Goal: Task Accomplishment & Management: Manage account settings

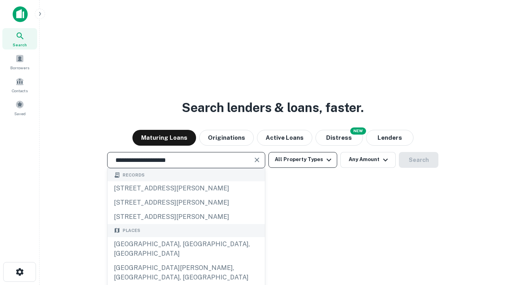
click at [186, 261] on div "[GEOGRAPHIC_DATA], [GEOGRAPHIC_DATA], [GEOGRAPHIC_DATA]" at bounding box center [186, 249] width 157 height 24
type input "**********"
click at [303, 159] on button "All Property Types" at bounding box center [302, 160] width 69 height 16
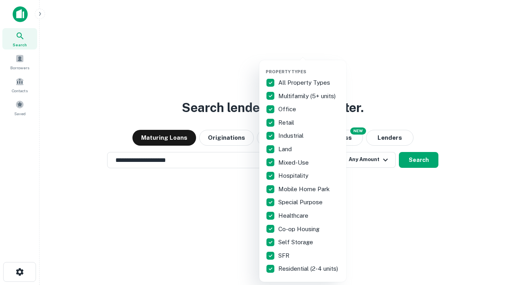
click at [309, 66] on button "button" at bounding box center [309, 66] width 87 height 0
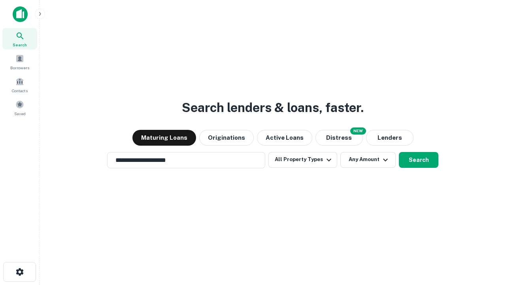
scroll to position [5, 95]
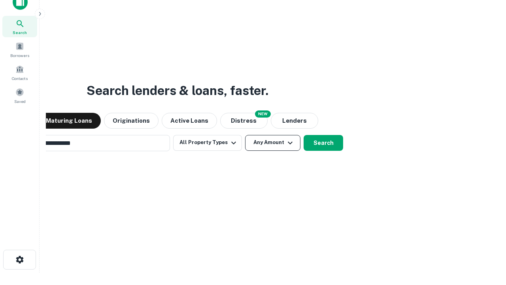
click at [245, 135] on button "Any Amount" at bounding box center [272, 143] width 55 height 16
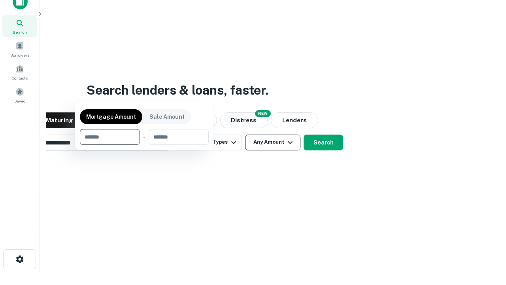
scroll to position [57, 224]
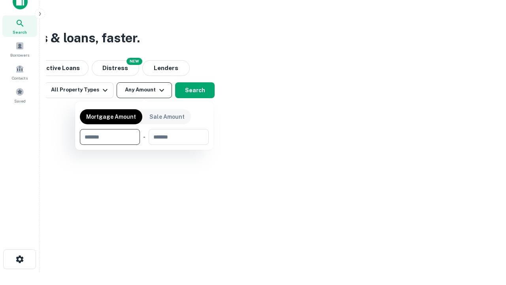
type input "*******"
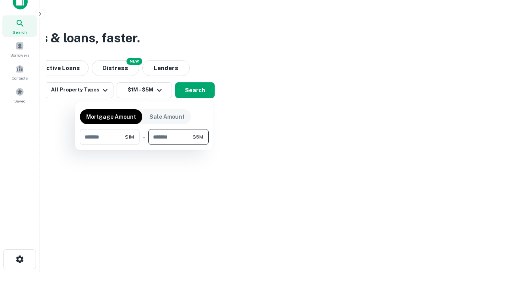
type input "*******"
click at [144, 145] on button "button" at bounding box center [144, 145] width 129 height 0
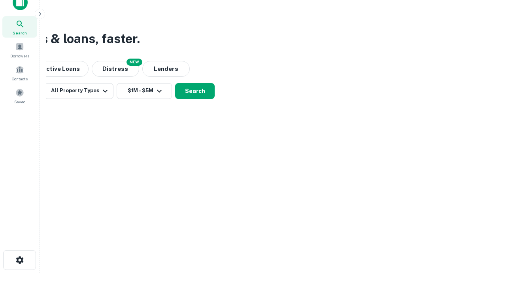
scroll to position [5, 146]
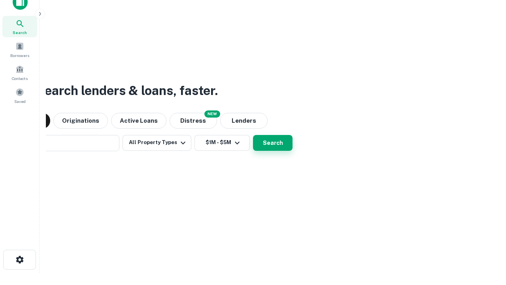
click at [253, 135] on button "Search" at bounding box center [273, 143] width 40 height 16
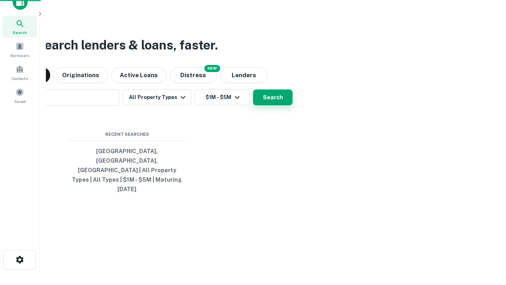
scroll to position [21, 224]
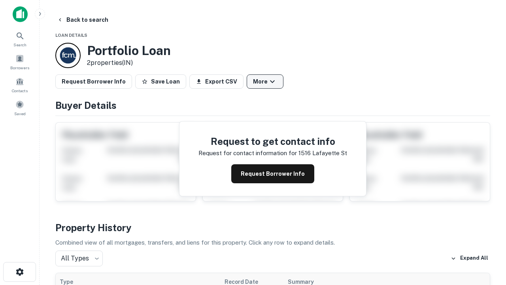
click at [265, 81] on button "More" at bounding box center [265, 81] width 37 height 14
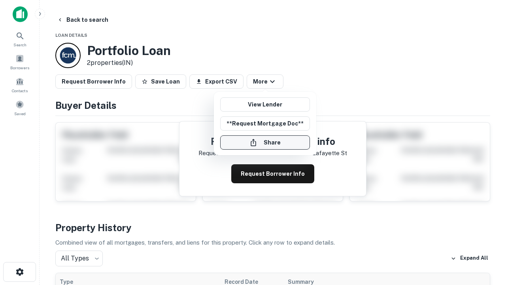
click at [265, 142] on button "Share" at bounding box center [265, 142] width 90 height 14
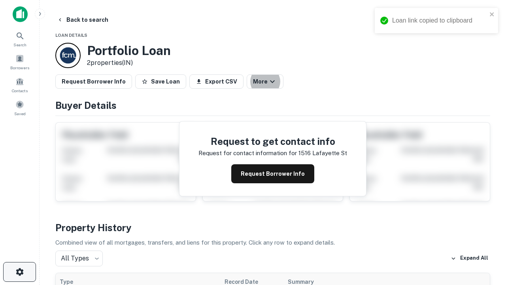
click at [19, 272] on icon "button" at bounding box center [19, 271] width 9 height 9
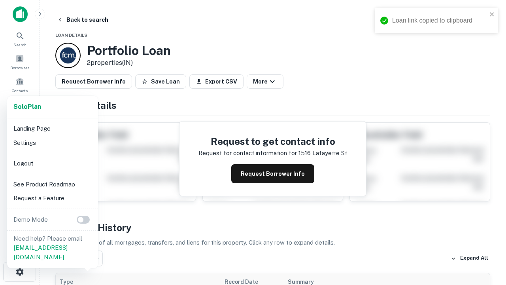
click at [52, 163] on li "Logout" at bounding box center [52, 163] width 85 height 14
